Goal: Information Seeking & Learning: Learn about a topic

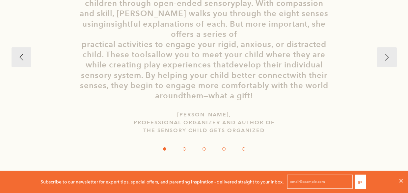
scroll to position [1239, 0]
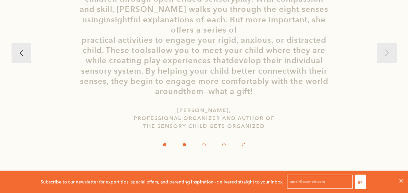
click at [185, 143] on span at bounding box center [184, 144] width 3 height 3
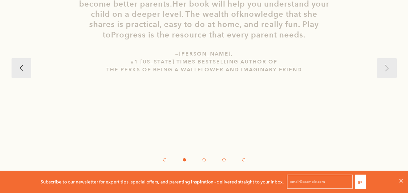
scroll to position [1249, 0]
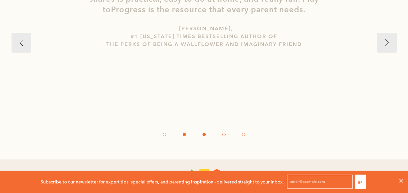
click at [209, 131] on button at bounding box center [204, 134] width 20 height 7
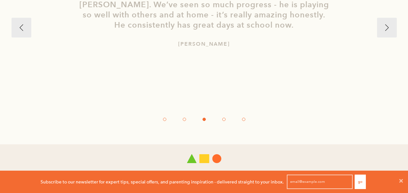
scroll to position [1294, 0]
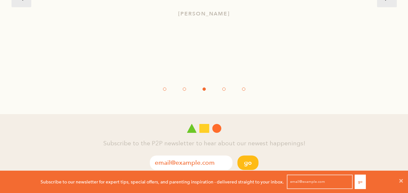
click at [222, 86] on div at bounding box center [205, 0] width 386 height 221
click at [222, 88] on span at bounding box center [223, 89] width 3 height 3
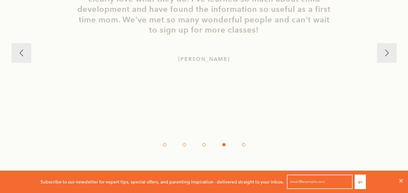
scroll to position [1305, 0]
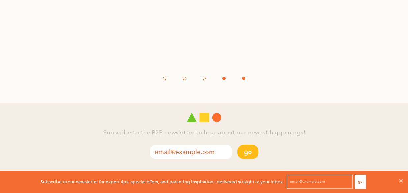
click at [243, 75] on button at bounding box center [244, 78] width 20 height 7
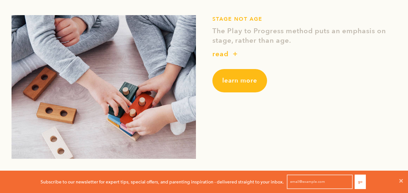
scroll to position [0, 0]
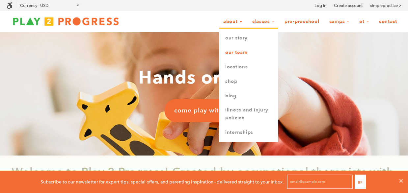
click at [235, 53] on link "Our Team" at bounding box center [248, 52] width 59 height 14
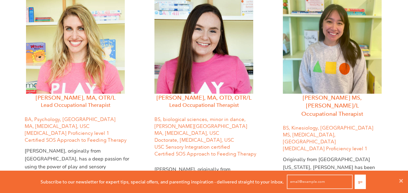
scroll to position [623, 0]
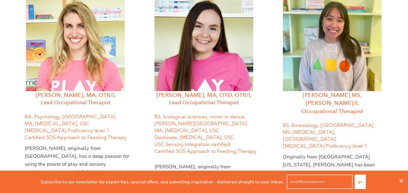
click at [230, 141] on p "USC Sensory Integration certified" at bounding box center [207, 144] width 104 height 7
click at [226, 142] on font "USC Sensory Integration certified" at bounding box center [193, 145] width 76 height 6
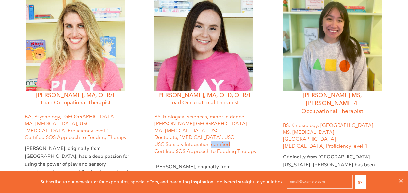
click at [227, 142] on font "USC Sensory Integration certified" at bounding box center [193, 145] width 76 height 6
click at [226, 142] on font "USC Sensory Integration certified" at bounding box center [193, 145] width 76 height 6
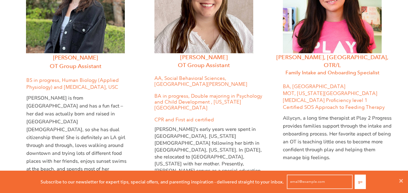
scroll to position [1639, 0]
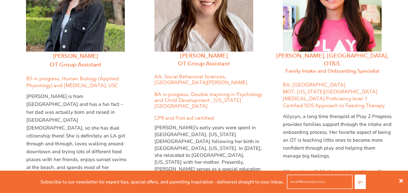
click at [399, 179] on icon at bounding box center [401, 181] width 5 height 5
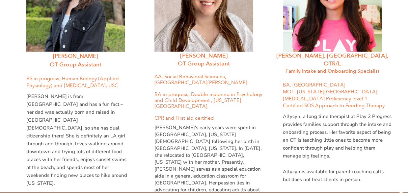
scroll to position [0, 0]
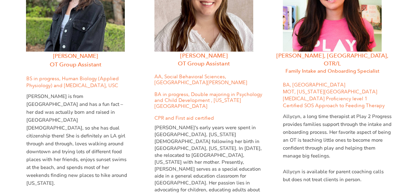
click at [354, 168] on p "Allycyn is available for parent coaching calls but does not treat clients in pe…" at bounding box center [337, 176] width 109 height 16
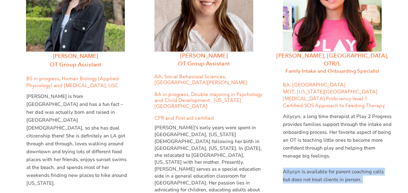
click at [354, 168] on p "Allycyn is available for parent coaching calls but does not treat clients in pe…" at bounding box center [337, 176] width 109 height 16
drag, startPoint x: 354, startPoint y: 108, endPoint x: 353, endPoint y: 98, distance: 10.0
click at [353, 113] on div "Allycyn, a long time therapist at Play 2 Progress provides families support thr…" at bounding box center [337, 148] width 109 height 71
click at [352, 160] on p at bounding box center [337, 164] width 109 height 8
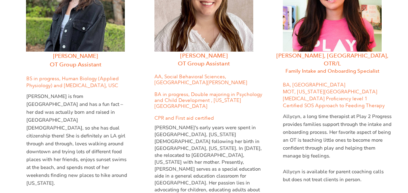
click at [347, 168] on p "Allycyn is available for parent coaching calls but does not treat clients in pe…" at bounding box center [337, 176] width 109 height 16
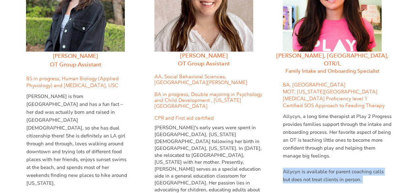
click at [347, 168] on p "Allycyn is available for parent coaching calls but does not treat clients in pe…" at bounding box center [337, 176] width 109 height 16
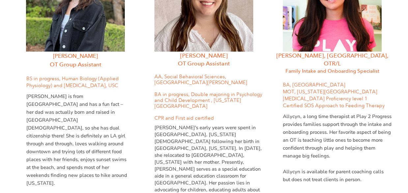
click at [336, 168] on p "Allycyn is available for parent coaching calls but does not treat clients in pe…" at bounding box center [337, 176] width 109 height 16
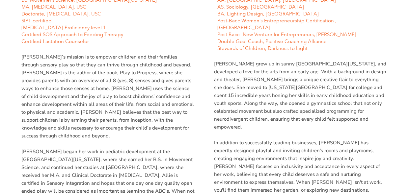
scroll to position [397, 0]
